Goal: Book appointment/travel/reservation

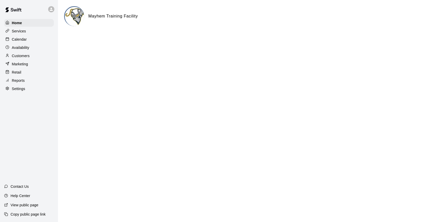
click at [18, 36] on div "Calendar" at bounding box center [29, 39] width 50 height 8
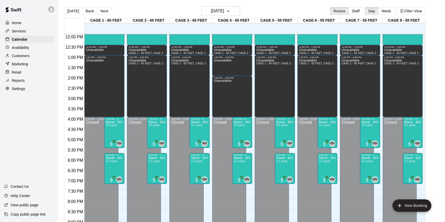
scroll to position [229, 0]
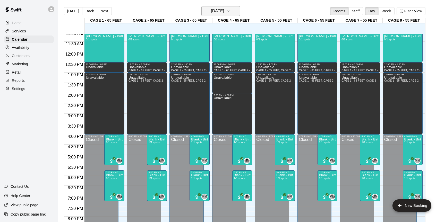
click at [220, 10] on h6 "[DATE]" at bounding box center [217, 10] width 13 height 7
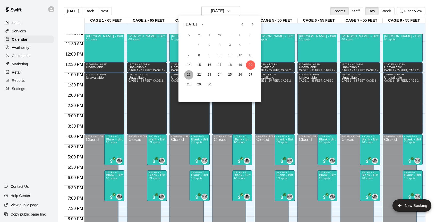
click at [190, 75] on button "21" at bounding box center [188, 74] width 9 height 9
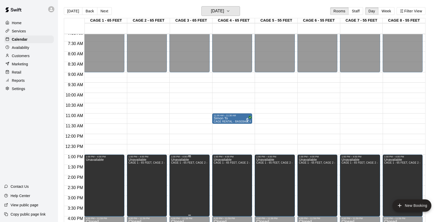
scroll to position [146, 0]
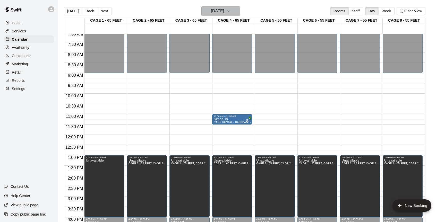
click at [221, 11] on h6 "[DATE]" at bounding box center [217, 10] width 13 height 7
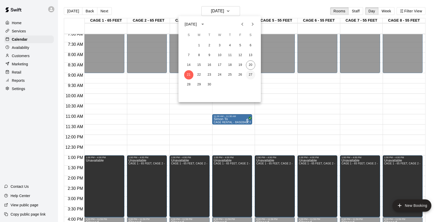
click at [248, 73] on button "27" at bounding box center [250, 74] width 9 height 9
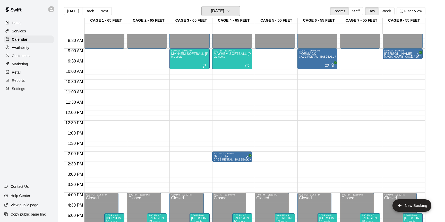
scroll to position [167, 0]
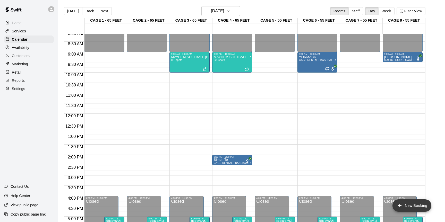
click at [412, 206] on button "New Booking" at bounding box center [411, 205] width 39 height 12
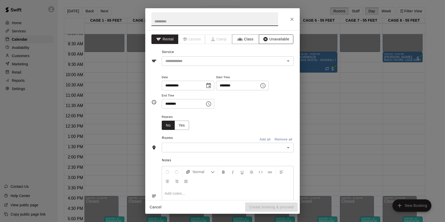
click at [281, 43] on button "Unavailable" at bounding box center [276, 39] width 34 height 10
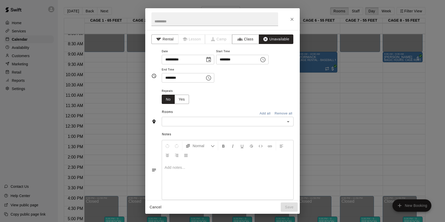
click at [264, 59] on icon "Choose time, selected time is 9:00 PM" at bounding box center [263, 60] width 6 height 6
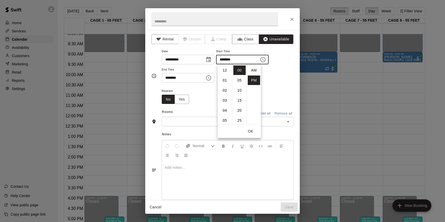
scroll to position [9, 0]
click at [225, 79] on li "02" at bounding box center [224, 80] width 12 height 10
type input "********"
click at [276, 107] on div "**********" at bounding box center [222, 76] width 142 height 64
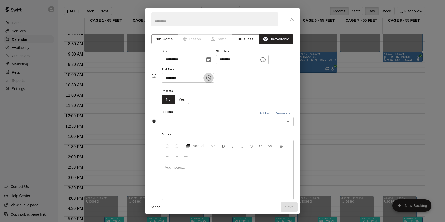
click at [211, 78] on icon "Choose time, selected time is 9:30 PM" at bounding box center [208, 77] width 5 height 5
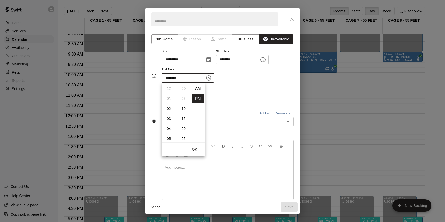
scroll to position [9, 0]
click at [211, 78] on icon "Choose time, selected time is 9:30 PM" at bounding box center [208, 77] width 5 height 5
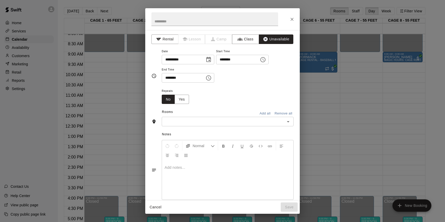
click at [214, 77] on button "Choose time, selected time is 9:30 PM" at bounding box center [208, 78] width 10 height 10
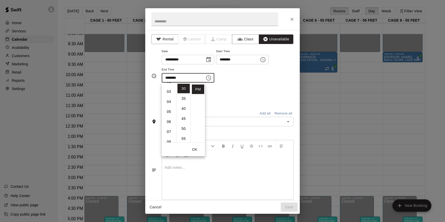
scroll to position [19, 0]
click at [170, 101] on li "03" at bounding box center [169, 100] width 12 height 10
click at [182, 88] on li "00" at bounding box center [183, 89] width 12 height 10
type input "********"
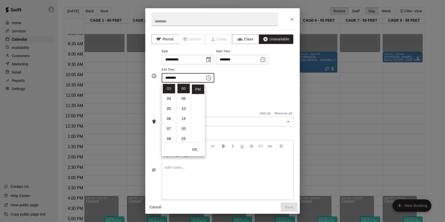
click at [231, 95] on div "Repeats No Yes" at bounding box center [228, 96] width 132 height 16
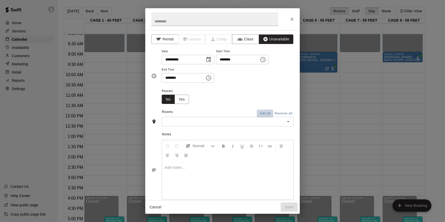
click at [266, 113] on button "Add all" at bounding box center [264, 114] width 16 height 8
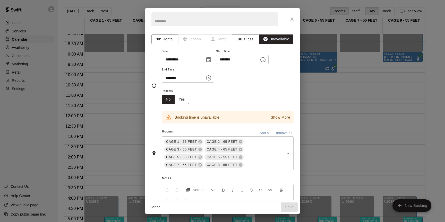
drag, startPoint x: 283, startPoint y: 18, endPoint x: 302, endPoint y: 2, distance: 24.8
click at [303, 2] on div "**********" at bounding box center [222, 111] width 445 height 222
click at [291, 19] on icon "Close" at bounding box center [291, 19] width 5 height 5
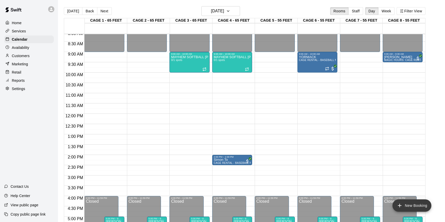
click at [404, 204] on button "New Booking" at bounding box center [411, 205] width 39 height 12
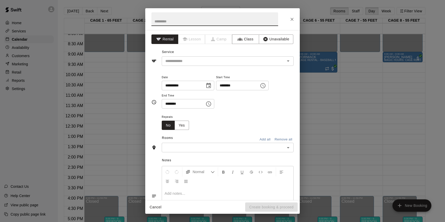
click at [266, 84] on icon "Choose time, selected time is 9:00 PM" at bounding box center [263, 86] width 6 height 6
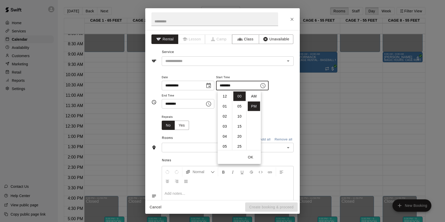
scroll to position [9, 0]
click at [224, 108] on li "02" at bounding box center [224, 106] width 12 height 10
click at [227, 107] on li "03" at bounding box center [224, 107] width 12 height 10
type input "********"
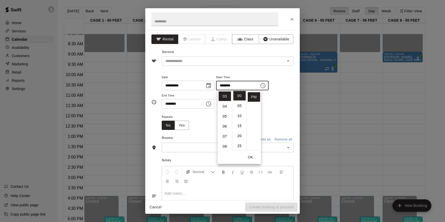
scroll to position [0, 0]
click at [272, 113] on div "**********" at bounding box center [228, 94] width 132 height 40
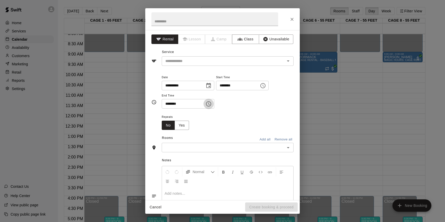
click at [208, 102] on icon "Choose time, selected time is 9:30 PM" at bounding box center [208, 104] width 6 height 6
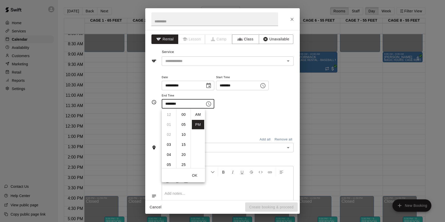
scroll to position [9, 0]
click at [167, 116] on li "04" at bounding box center [169, 116] width 12 height 10
click at [183, 116] on li "00" at bounding box center [183, 115] width 12 height 10
type input "********"
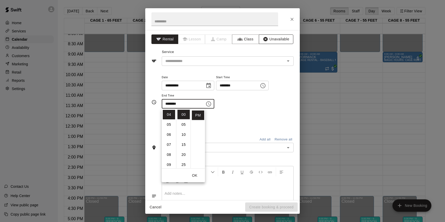
click at [281, 38] on button "Unavailable" at bounding box center [276, 39] width 34 height 10
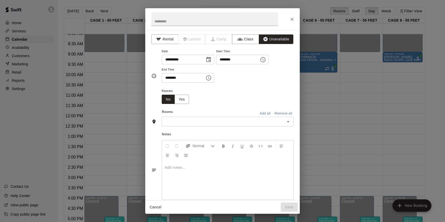
click at [263, 114] on button "Add all" at bounding box center [264, 114] width 16 height 8
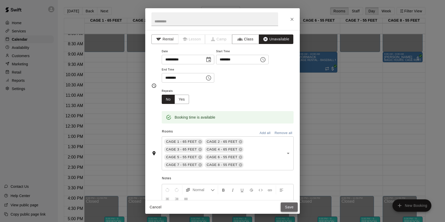
click at [285, 207] on button "Save" at bounding box center [288, 207] width 17 height 10
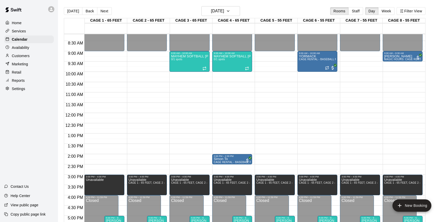
scroll to position [165, 0]
